Goal: Information Seeking & Learning: Learn about a topic

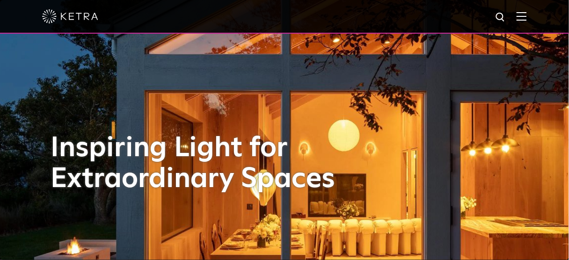
click at [526, 21] on img at bounding box center [521, 16] width 10 height 9
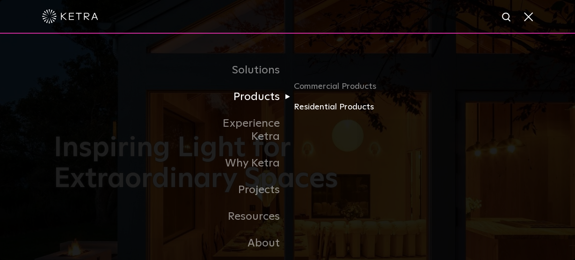
click at [322, 108] on link "Residential Products" at bounding box center [338, 108] width 90 height 14
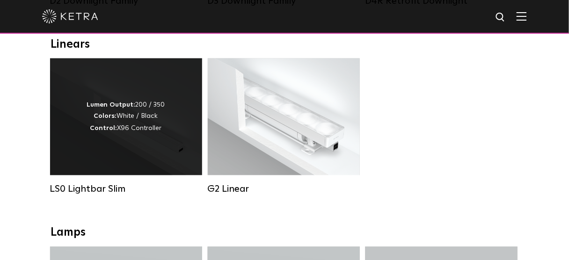
scroll to position [337, 0]
click at [162, 112] on div "Lumen Output: 200 / 350 Colors: White / Black Control: X96 Controller" at bounding box center [126, 117] width 78 height 36
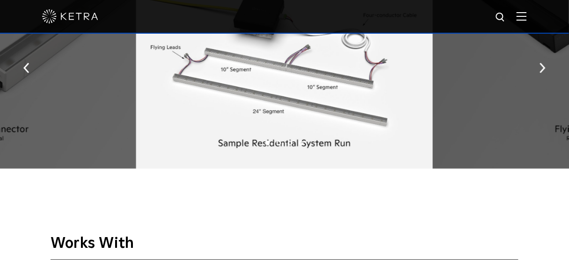
scroll to position [973, 0]
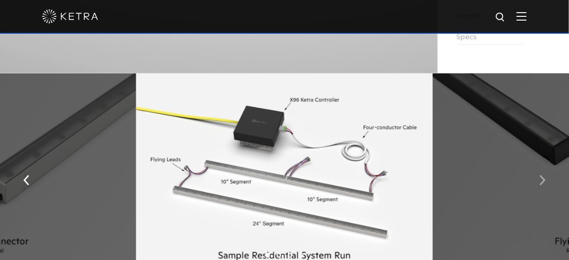
click at [541, 183] on img "button" at bounding box center [542, 180] width 6 height 10
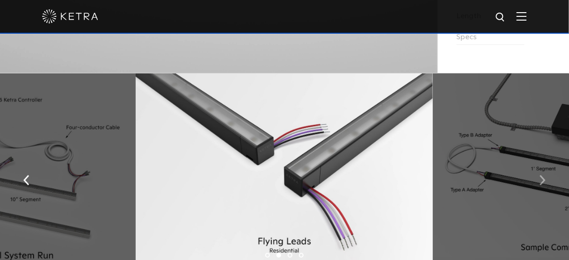
click at [541, 183] on img "button" at bounding box center [542, 180] width 6 height 10
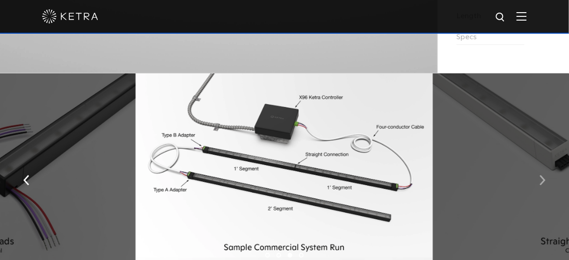
click at [541, 183] on img "button" at bounding box center [542, 180] width 6 height 10
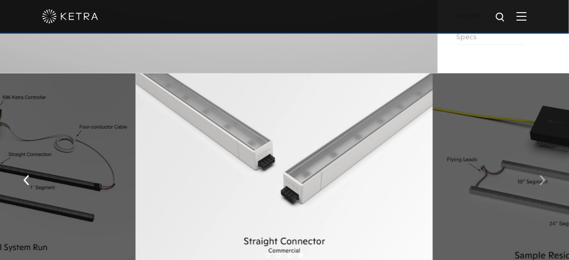
click at [541, 183] on img "button" at bounding box center [542, 180] width 6 height 10
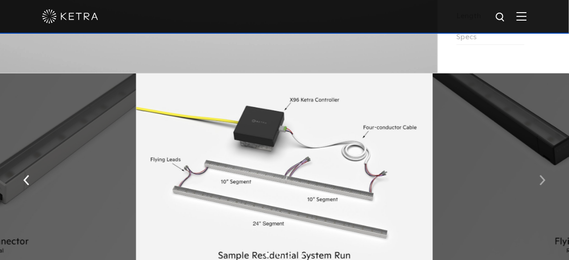
click at [541, 183] on img "button" at bounding box center [542, 180] width 6 height 10
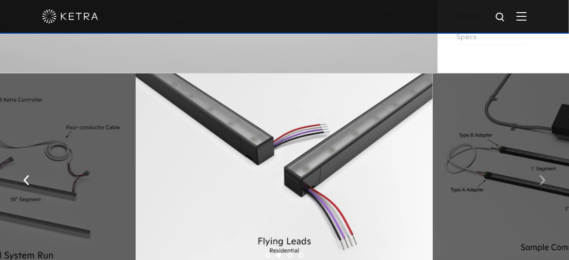
click at [541, 183] on img "button" at bounding box center [542, 180] width 6 height 10
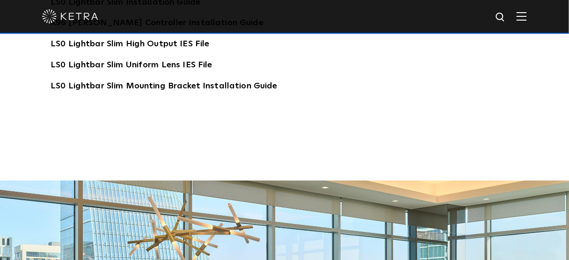
scroll to position [1571, 0]
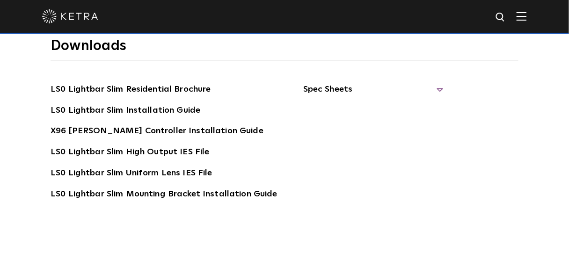
click at [432, 83] on span "Spec Sheets" at bounding box center [373, 93] width 140 height 21
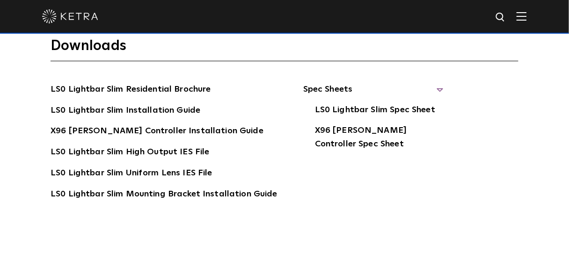
click at [432, 83] on span "Spec Sheets" at bounding box center [373, 93] width 140 height 21
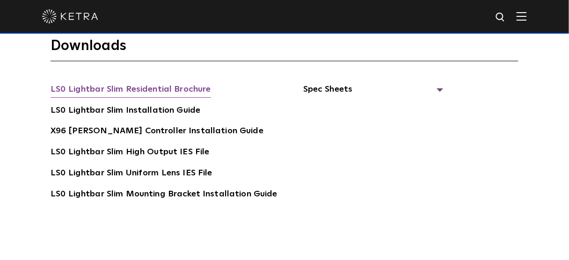
click at [160, 83] on link "LS0 Lightbar Slim Residential Brochure" at bounding box center [130, 90] width 160 height 15
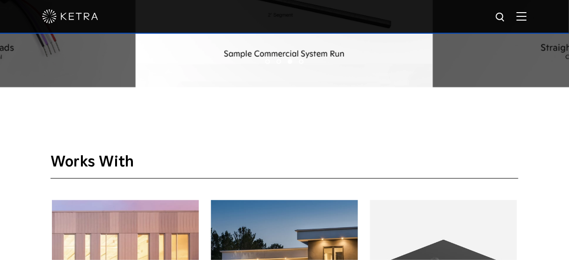
scroll to position [1122, 0]
